Goal: Task Accomplishment & Management: Complete application form

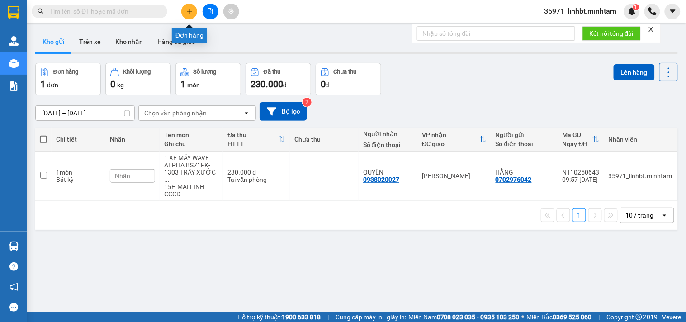
click at [190, 9] on icon "plus" at bounding box center [189, 11] width 6 height 6
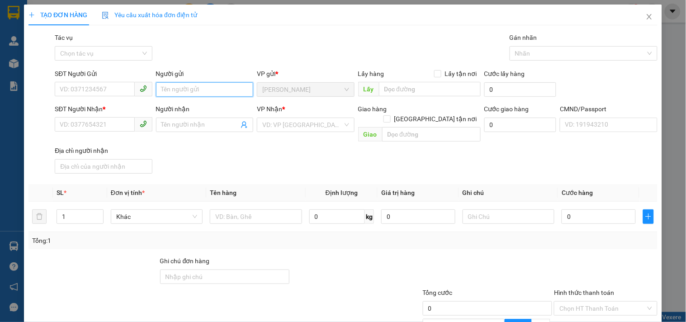
click at [204, 86] on input "Người gửi" at bounding box center [204, 89] width 97 height 14
type input "PHÍ BAGA 9H15 GHẾ 6"
click at [175, 121] on input "Người nhận" at bounding box center [199, 125] width 77 height 10
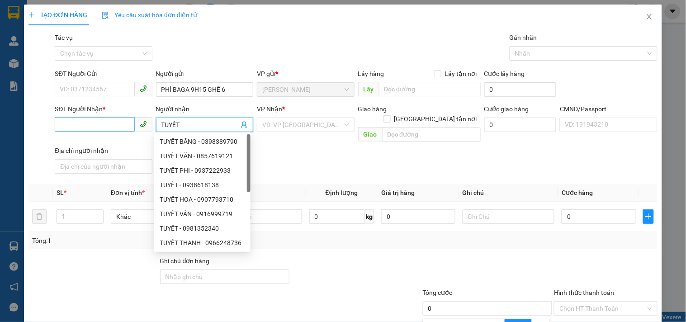
type input "TUYẾT"
click at [109, 122] on input "SĐT Người Nhận *" at bounding box center [95, 124] width 80 height 14
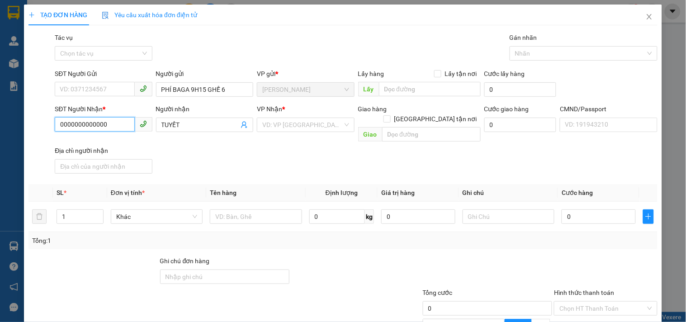
type input "0000000000000"
click at [171, 134] on div "SĐT Người Nhận * 0000000000000 0000000000000 Người nhận TUYẾT VP Nhận * VD: VP …" at bounding box center [356, 140] width 606 height 73
click at [227, 209] on input "text" at bounding box center [256, 216] width 92 height 14
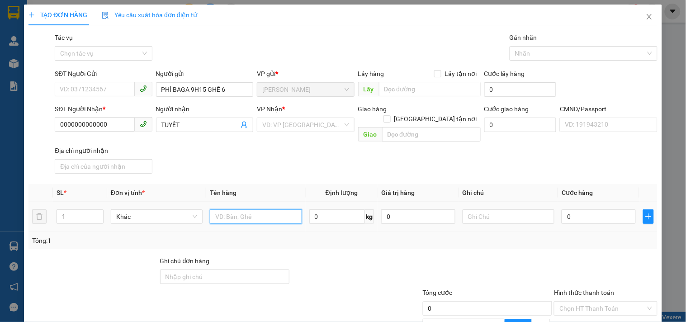
click at [227, 209] on input "text" at bounding box center [256, 216] width 92 height 14
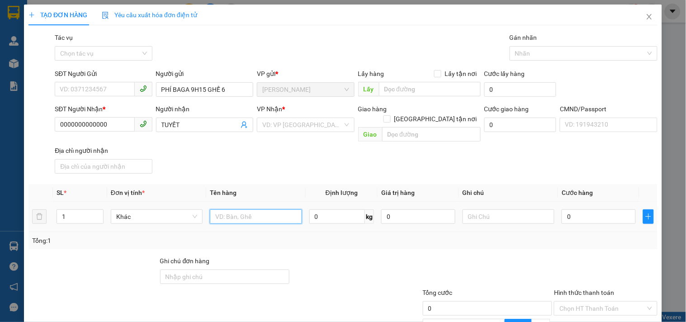
click at [227, 209] on input "text" at bounding box center [256, 216] width 92 height 14
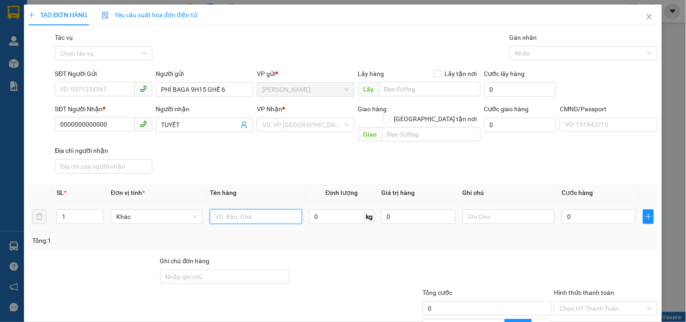
click at [227, 209] on input "text" at bounding box center [256, 216] width 92 height 14
type input "40K"
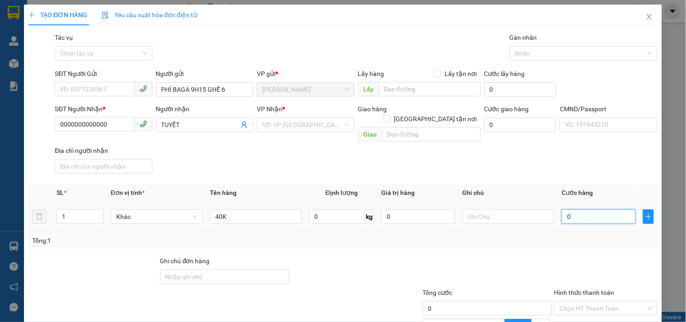
click at [570, 209] on input "0" at bounding box center [598, 216] width 74 height 14
type input "4"
type input "40"
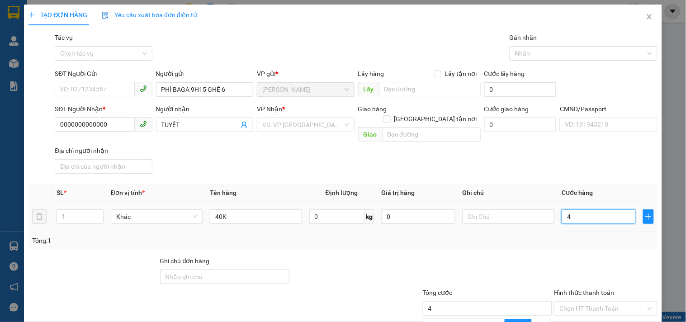
type input "40"
type input "400"
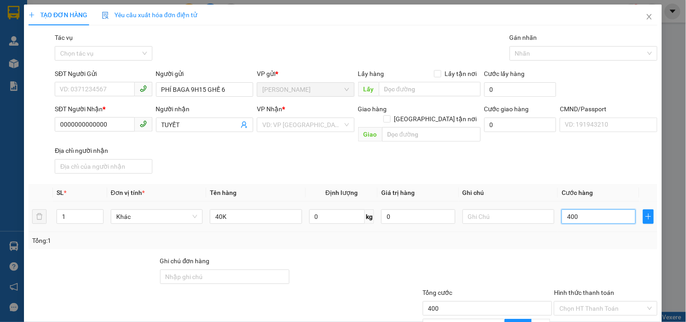
type input "4.000"
type input "40.000"
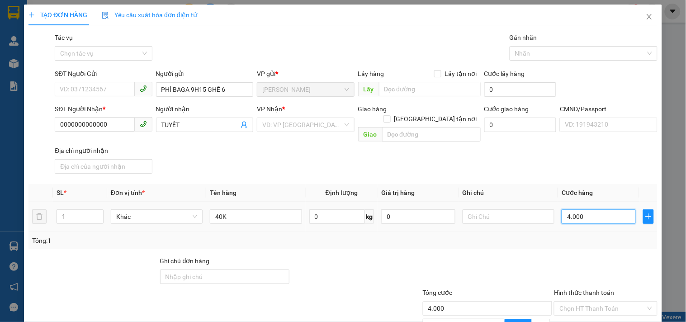
type input "40.000"
type input "400.000"
type input "40.000"
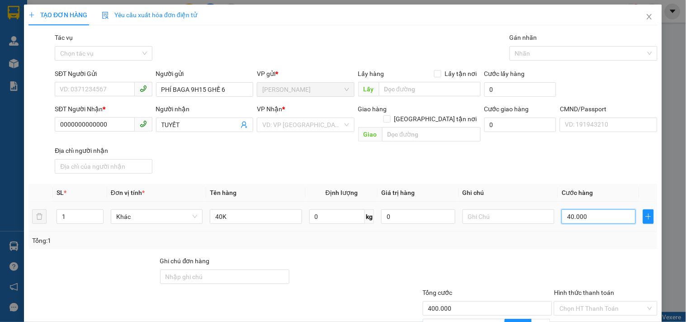
type input "40.000"
click at [518, 232] on div "Tổng: 1" at bounding box center [342, 240] width 629 height 17
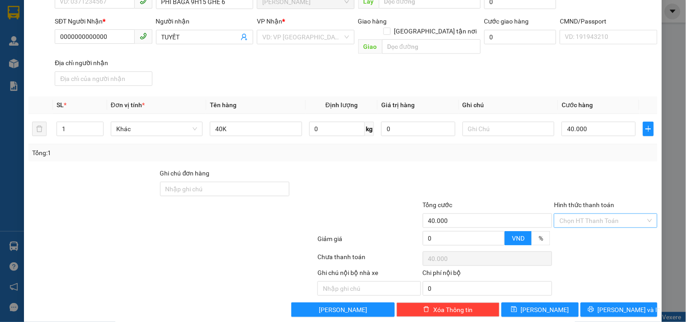
click at [623, 214] on input "Hình thức thanh toán" at bounding box center [602, 221] width 86 height 14
click at [577, 242] on div "Miễn phí" at bounding box center [599, 242] width 91 height 10
type input "0"
click at [577, 214] on span "Miễn phí" at bounding box center [605, 221] width 92 height 14
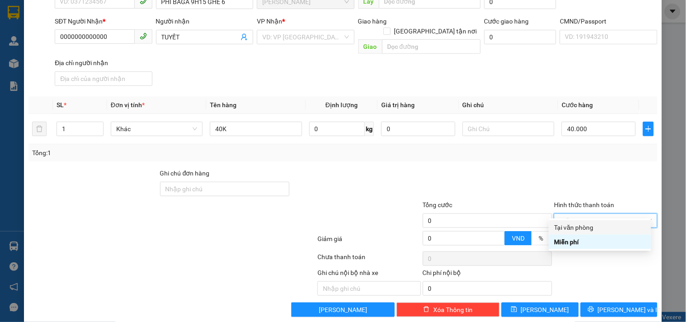
click at [579, 225] on div "Tại văn phòng" at bounding box center [599, 227] width 91 height 10
type input "40.000"
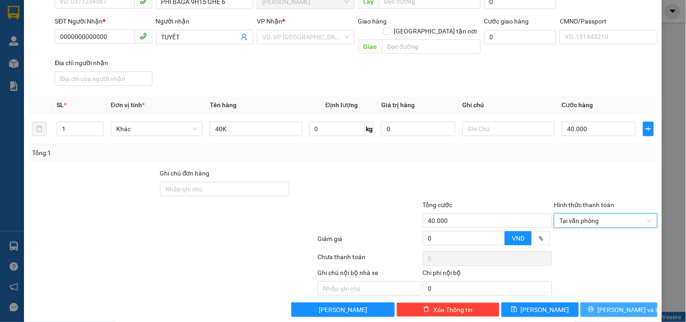
click at [622, 304] on span "[PERSON_NAME] và In" at bounding box center [629, 310] width 63 height 10
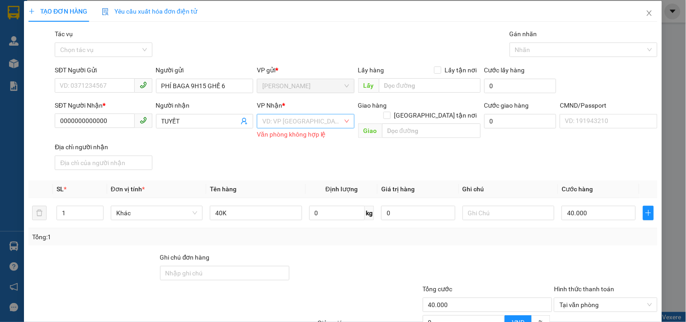
click at [282, 114] on input "search" at bounding box center [302, 121] width 80 height 14
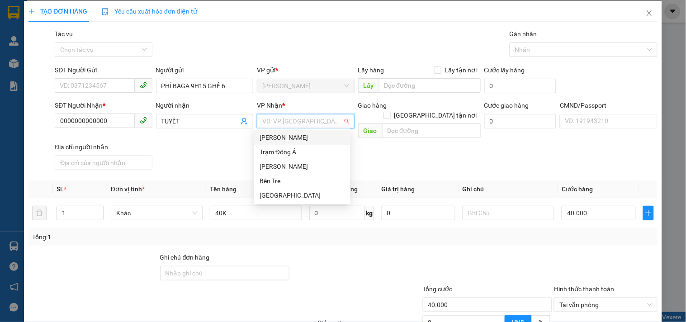
click at [287, 138] on div "[PERSON_NAME]" at bounding box center [301, 137] width 85 height 10
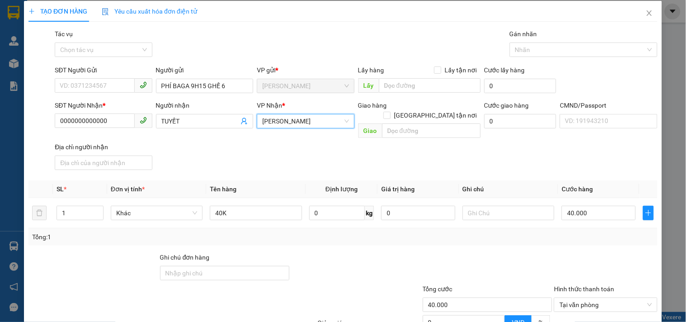
click at [406, 145] on div "SĐT Người Nhận * 0000000000000 Người nhận TUYẾT VP Nhận * Ngã Tư Huyện Ngã T…" at bounding box center [356, 136] width 606 height 73
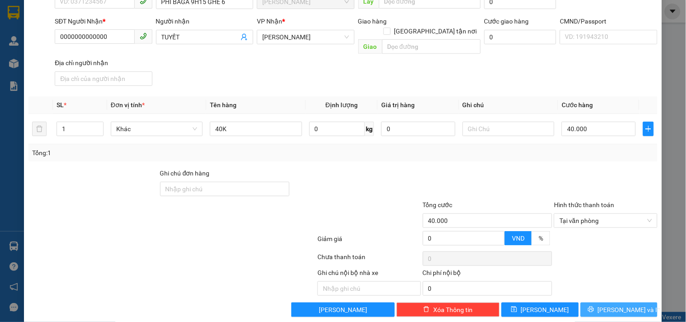
click at [618, 304] on span "[PERSON_NAME] và In" at bounding box center [629, 310] width 63 height 10
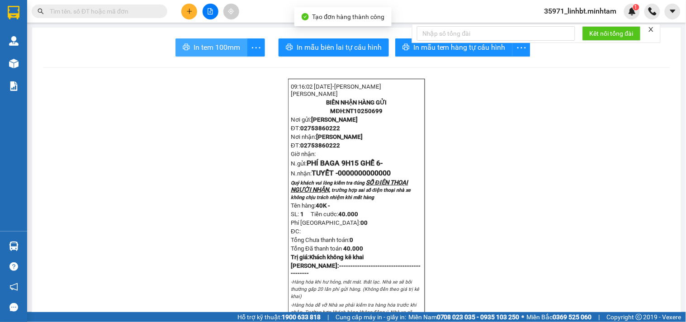
click at [213, 42] on span "In tem 100mm" at bounding box center [216, 47] width 47 height 11
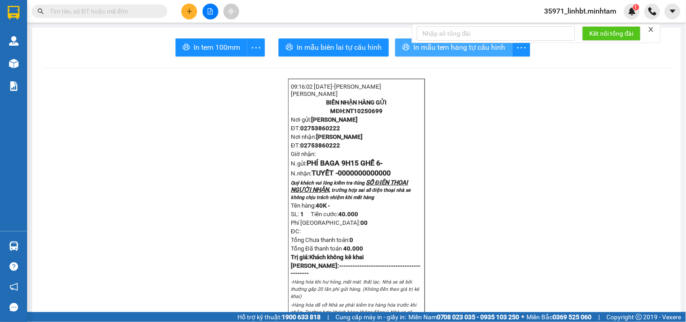
click at [437, 50] on span "In mẫu tem hàng tự cấu hình" at bounding box center [459, 47] width 92 height 11
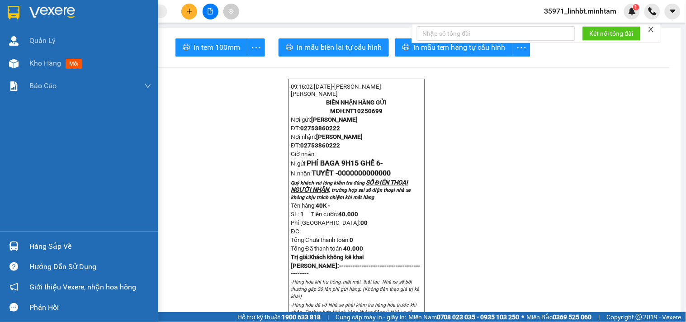
click at [9, 6] on img at bounding box center [14, 13] width 12 height 14
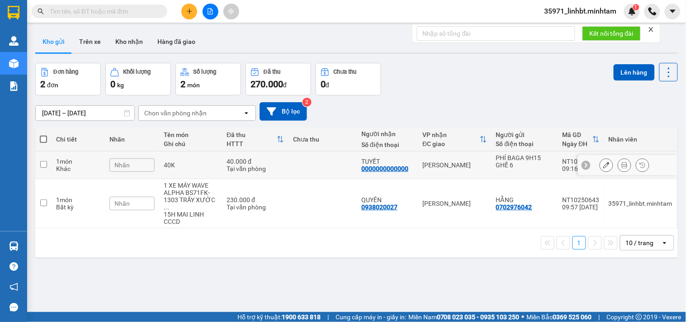
click at [336, 155] on td at bounding box center [322, 165] width 68 height 28
checkbox input "true"
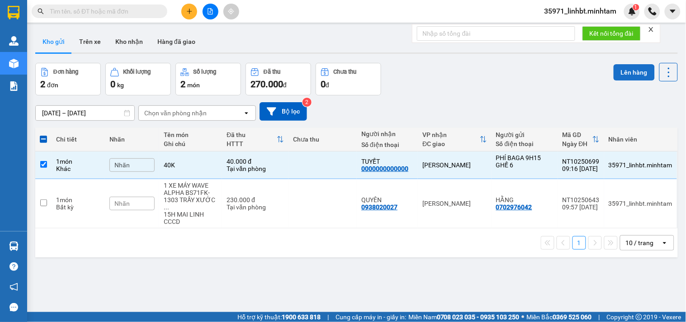
click at [617, 73] on button "Lên hàng" at bounding box center [633, 72] width 41 height 16
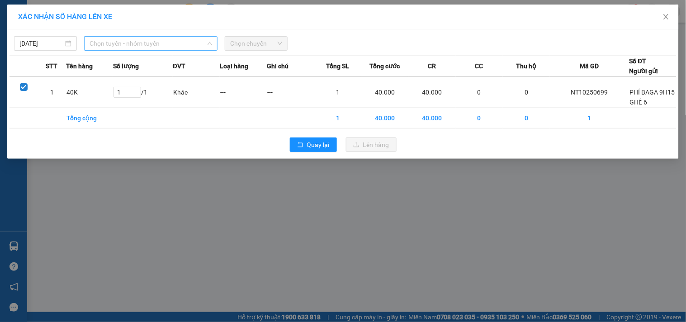
click at [157, 44] on span "Chọn tuyến - nhóm tuyến" at bounding box center [150, 44] width 122 height 14
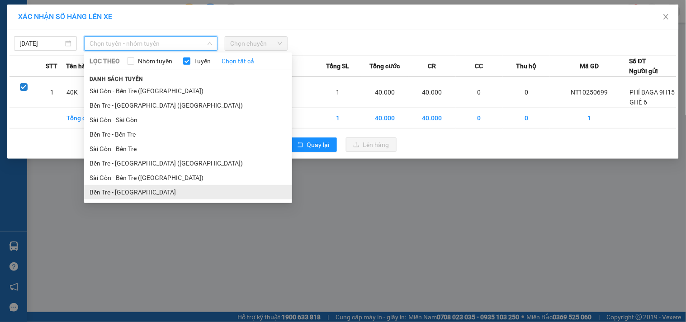
click at [108, 190] on li "Bến Tre - [GEOGRAPHIC_DATA]" at bounding box center [188, 192] width 208 height 14
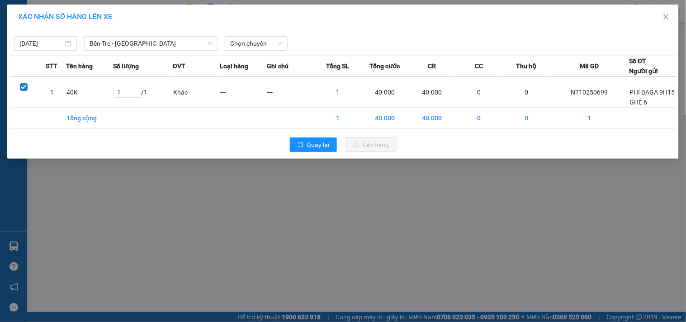
click at [264, 34] on div "[DATE] Bến Tre - [GEOGRAPHIC_DATA] LỌC THEO Nhóm tuyến Tuyến Chọn tất cả Danh s…" at bounding box center [342, 41] width 667 height 19
click at [264, 42] on span "Chọn chuyến" at bounding box center [256, 44] width 52 height 14
click at [134, 41] on span "Bến Tre - [GEOGRAPHIC_DATA]" at bounding box center [150, 44] width 122 height 14
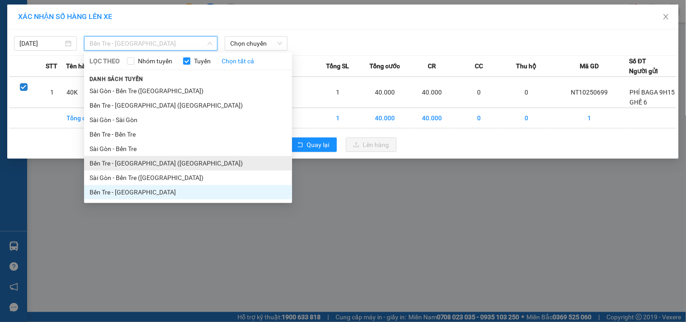
click at [119, 162] on li "Bến Tre - [GEOGRAPHIC_DATA] ([GEOGRAPHIC_DATA])" at bounding box center [188, 163] width 208 height 14
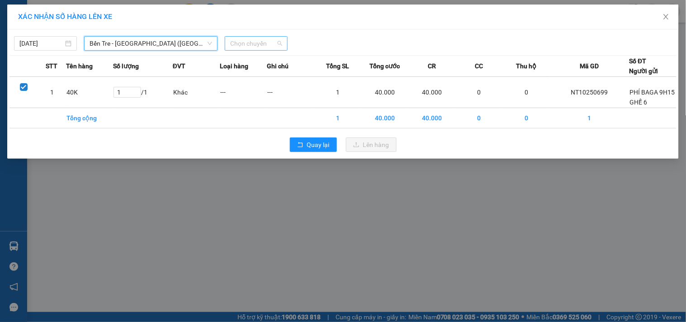
click at [265, 41] on span "Chọn chuyến" at bounding box center [256, 44] width 52 height 14
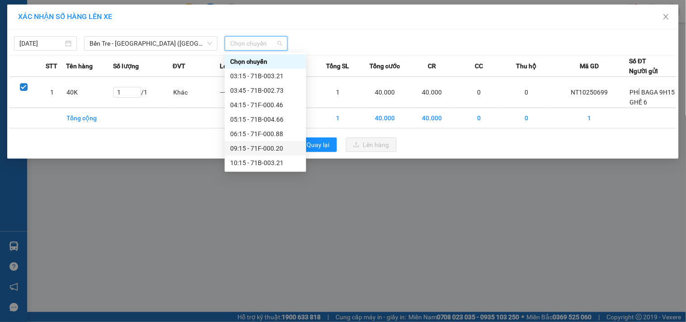
click at [247, 148] on div "09:15 - 71F-000.20" at bounding box center [265, 148] width 71 height 10
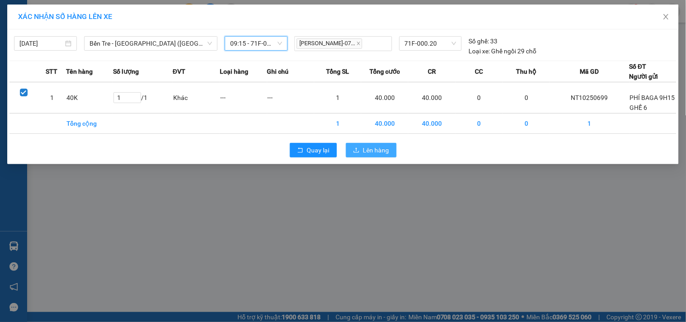
click at [380, 152] on span "Lên hàng" at bounding box center [376, 150] width 26 height 10
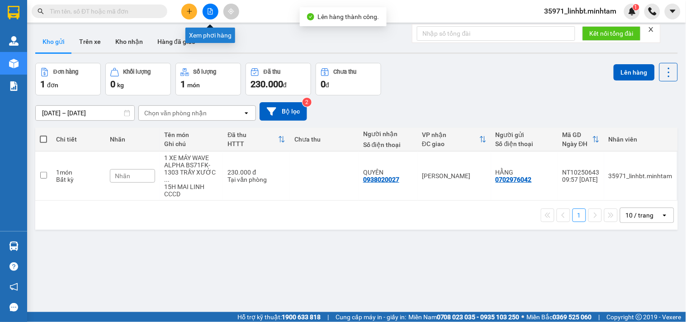
click at [211, 10] on icon "file-add" at bounding box center [210, 11] width 6 height 6
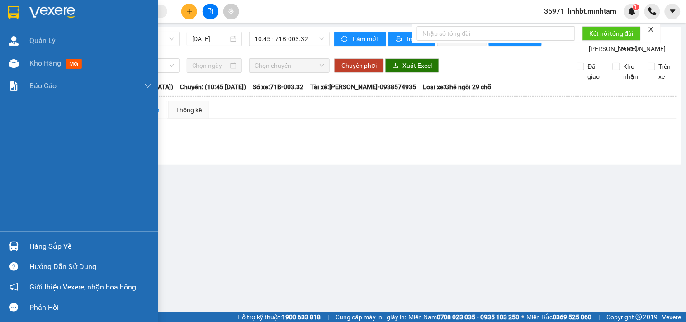
click at [11, 245] on img at bounding box center [13, 245] width 9 height 9
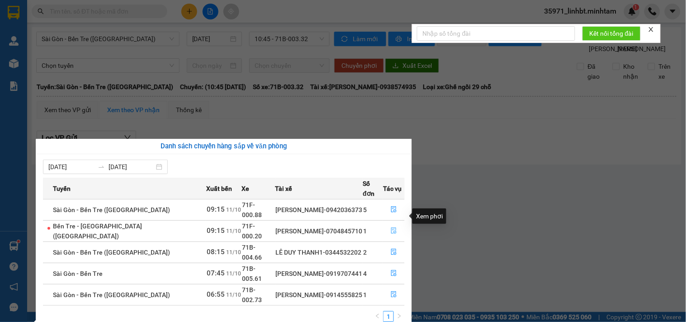
click at [391, 227] on icon "file-done" at bounding box center [394, 230] width 6 height 6
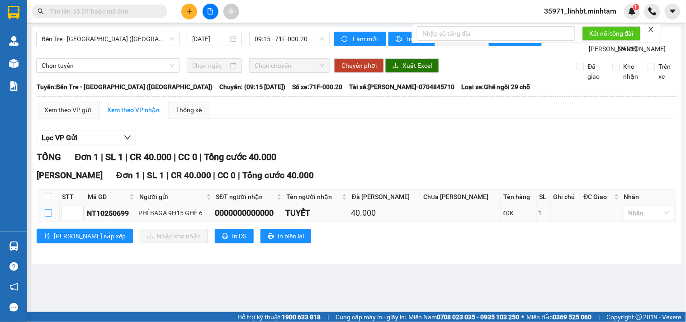
click at [46, 216] on input "checkbox" at bounding box center [48, 212] width 7 height 7
checkbox input "true"
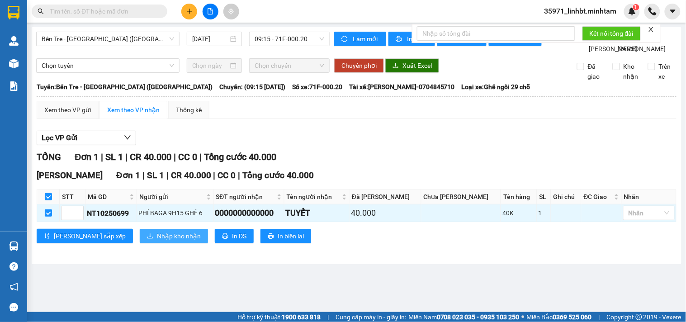
click at [157, 241] on span "Nhập kho nhận" at bounding box center [179, 236] width 44 height 10
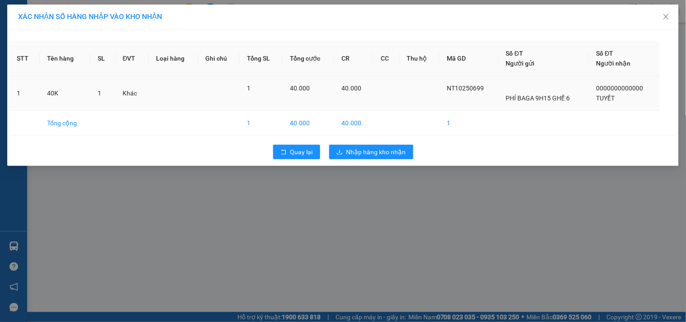
click at [471, 87] on span "NT10250699" at bounding box center [465, 88] width 37 height 7
copy span "NT10250699"
click at [363, 153] on span "Nhập hàng kho nhận" at bounding box center [376, 152] width 60 height 10
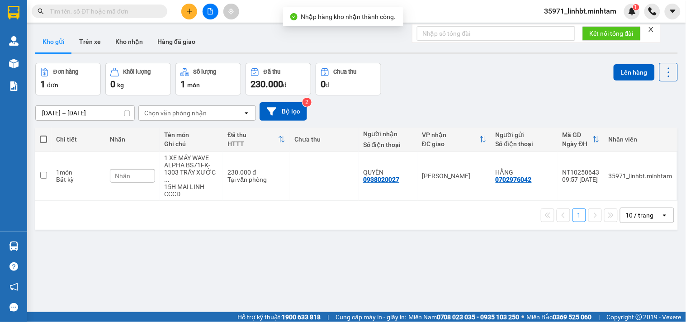
click at [129, 10] on input "text" at bounding box center [103, 11] width 107 height 10
paste input "NT10250699"
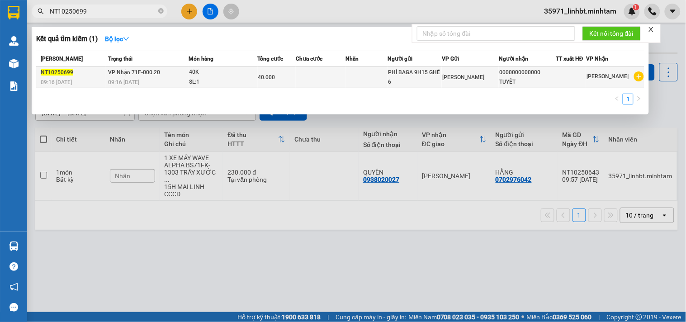
type input "NT10250699"
click at [292, 74] on div "40.000" at bounding box center [277, 77] width 38 height 10
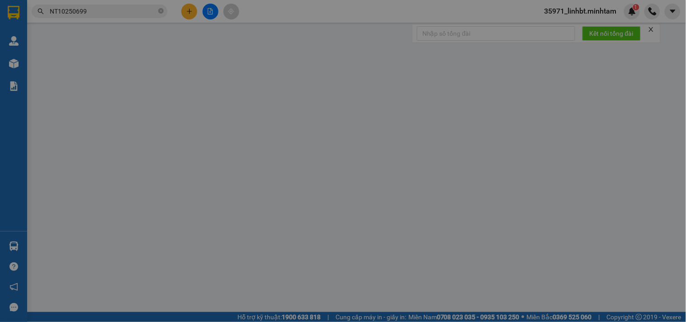
type input "PHÍ BAGA 9H15 GHẾ 6"
type input "0000000000000"
type input "TUYẾT"
type input "40.000"
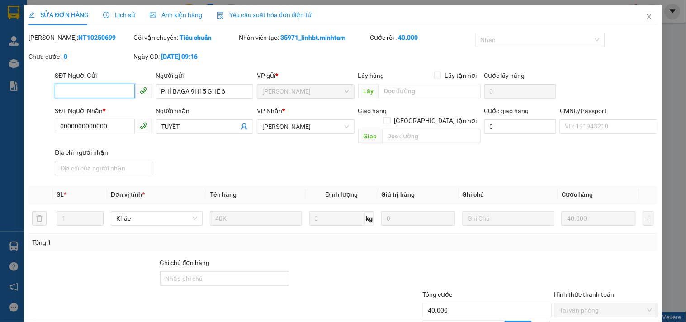
scroll to position [89, 0]
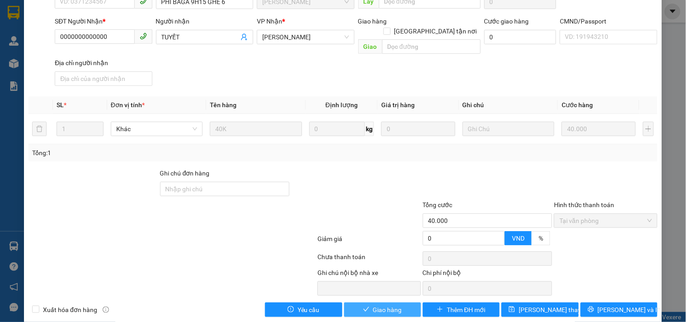
click at [373, 304] on span "Giao hàng" at bounding box center [387, 310] width 29 height 10
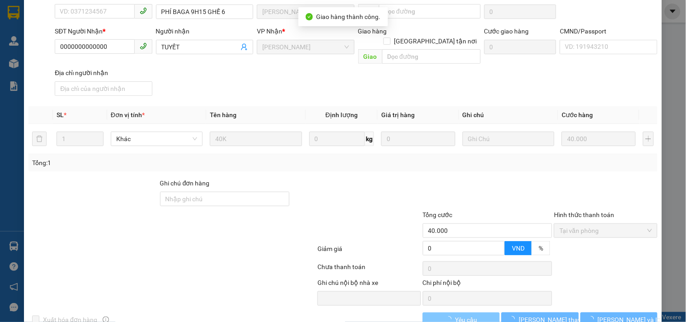
scroll to position [99, 0]
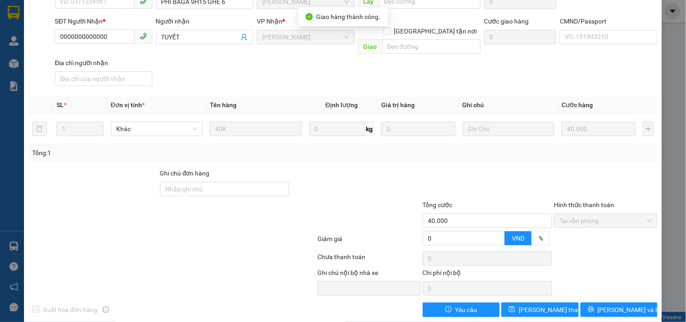
click at [609, 268] on div "Ghi chú nội bộ nhà xe Chi phí nội bộ 0" at bounding box center [343, 282] width 631 height 28
